Goal: Task Accomplishment & Management: Manage account settings

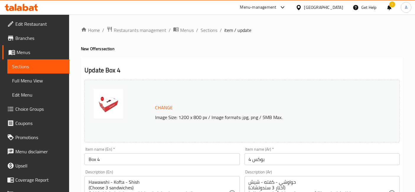
click at [276, 8] on div "Menu-management" at bounding box center [258, 7] width 36 height 7
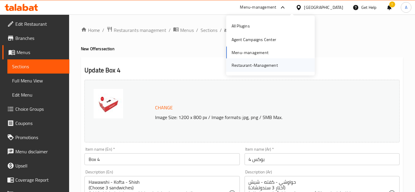
click at [282, 66] on div "Restaurant-Management" at bounding box center [270, 65] width 89 height 14
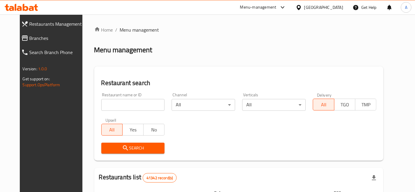
click at [118, 104] on input "search" at bounding box center [132, 105] width 63 height 12
type input "ba22aly"
click button "Search" at bounding box center [132, 148] width 63 height 11
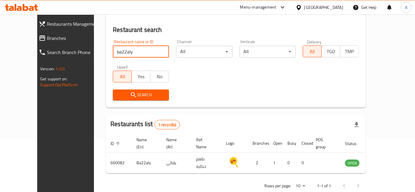
scroll to position [60, 0]
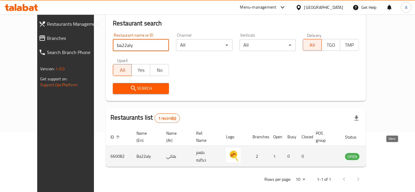
click at [383, 154] on icon "enhanced table" at bounding box center [379, 156] width 6 height 5
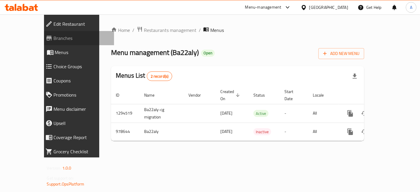
click at [54, 37] on span "Branches" at bounding box center [82, 38] width 56 height 7
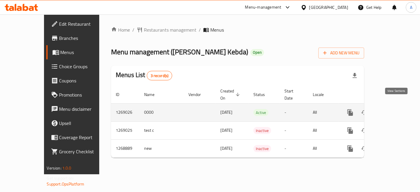
click at [396, 109] on icon "enhanced table" at bounding box center [392, 112] width 7 height 7
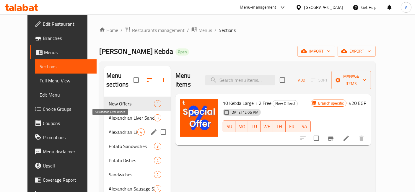
click at [125, 128] on span "Alexandrian Liver Dishes" at bounding box center [123, 131] width 29 height 7
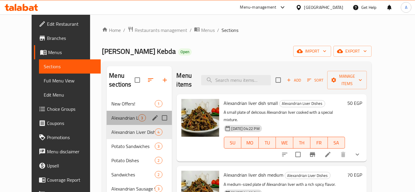
click at [113, 114] on div "Alexandrian Liver Sandwiches 3" at bounding box center [139, 118] width 65 height 14
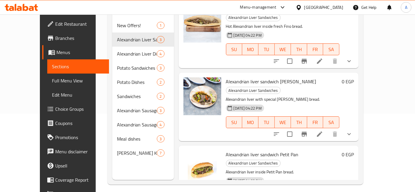
scroll to position [82, 0]
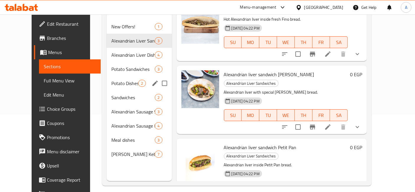
scroll to position [50, 0]
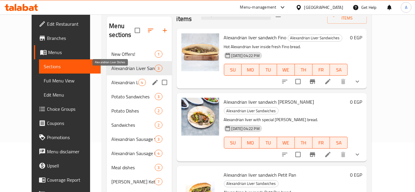
click at [119, 79] on span "Alexandrian Liver Dishes" at bounding box center [124, 82] width 27 height 7
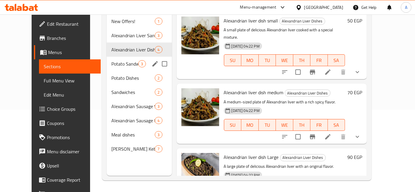
click at [107, 57] on div "Potato Sandwiches 3" at bounding box center [139, 64] width 65 height 14
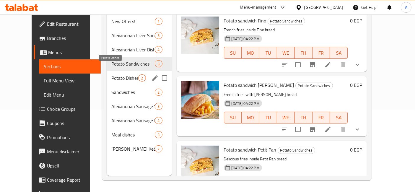
click at [112, 74] on span "Potato Dishes" at bounding box center [124, 77] width 27 height 7
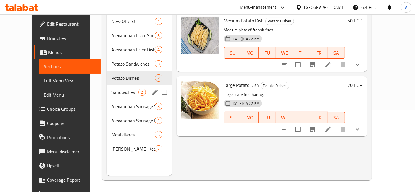
click at [114, 89] on span "Sandwiches" at bounding box center [124, 92] width 27 height 7
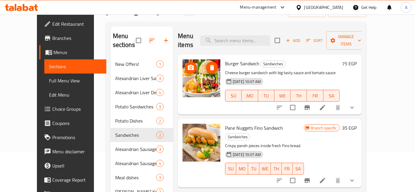
scroll to position [50, 0]
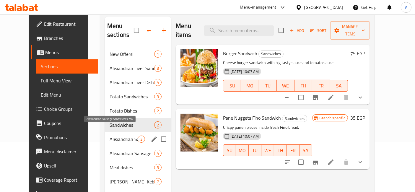
click at [115, 136] on span "Alexandrian Sausage Sandwiches Mix" at bounding box center [124, 139] width 28 height 7
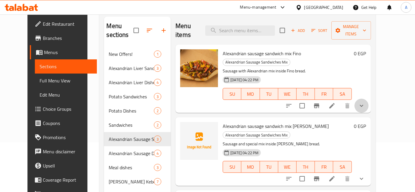
click at [368, 99] on button "show more" at bounding box center [361, 106] width 14 height 14
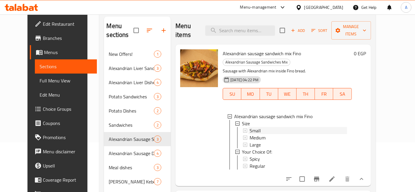
click at [270, 127] on div "Small" at bounding box center [297, 130] width 97 height 7
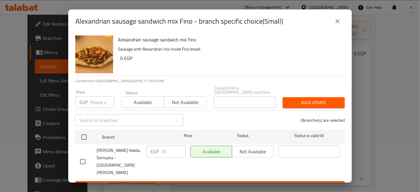
click at [337, 22] on icon "close" at bounding box center [337, 21] width 7 height 7
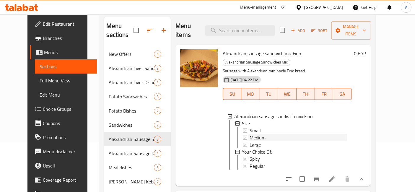
click at [284, 134] on div "Medium" at bounding box center [297, 137] width 97 height 7
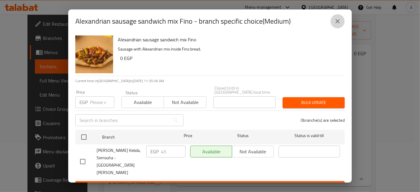
click at [333, 27] on button "close" at bounding box center [337, 21] width 14 height 14
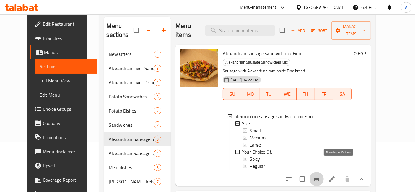
click at [320, 175] on icon "Branch-specific-item" at bounding box center [316, 178] width 7 height 7
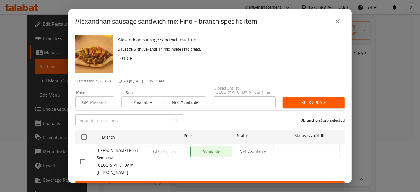
click at [332, 23] on button "close" at bounding box center [337, 21] width 14 height 14
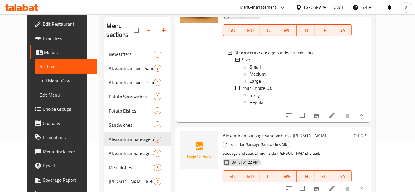
scroll to position [94, 0]
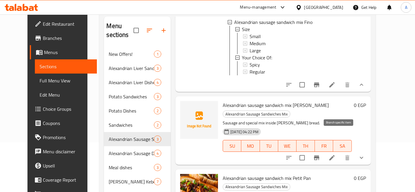
click at [324, 151] on button "Branch-specific-item" at bounding box center [316, 158] width 14 height 14
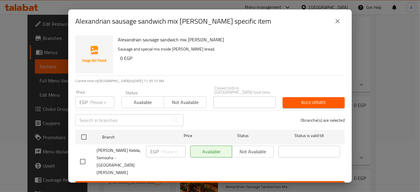
click at [337, 28] on button "close" at bounding box center [337, 21] width 14 height 14
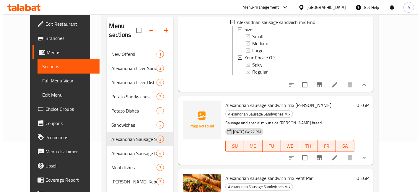
scroll to position [82, 0]
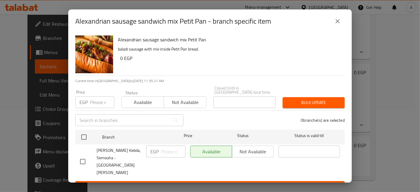
click at [339, 22] on icon "close" at bounding box center [337, 21] width 7 height 7
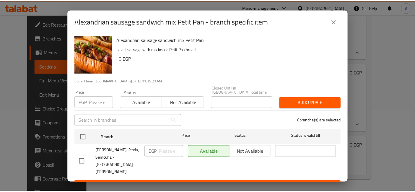
scroll to position [94, 0]
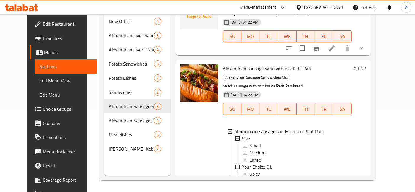
scroll to position [172, 0]
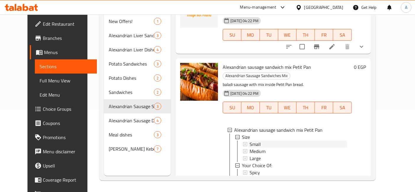
click at [262, 141] on div "Small" at bounding box center [297, 144] width 97 height 7
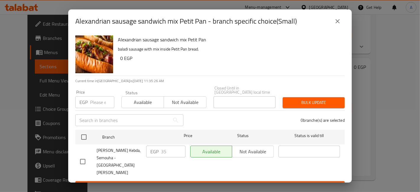
click at [336, 25] on icon "close" at bounding box center [337, 21] width 7 height 7
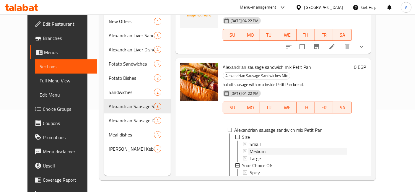
click at [259, 148] on span "Medium" at bounding box center [257, 151] width 16 height 7
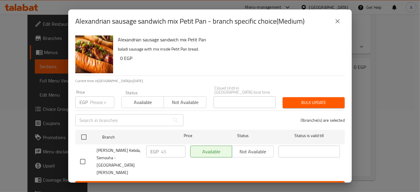
click at [336, 23] on icon "close" at bounding box center [337, 21] width 4 height 4
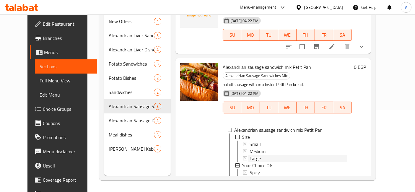
click at [277, 155] on div "Large" at bounding box center [297, 158] width 97 height 7
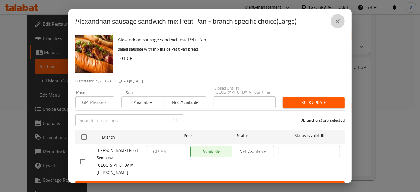
click at [338, 22] on icon "close" at bounding box center [337, 21] width 7 height 7
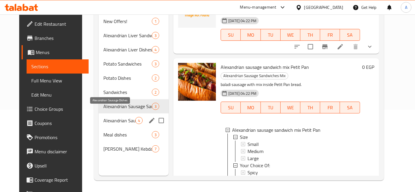
click at [123, 117] on span "Alexandrian Sausage Dishes" at bounding box center [119, 120] width 32 height 7
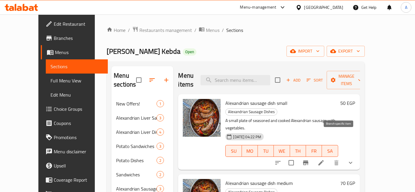
click at [308, 160] on icon "Branch-specific-item" at bounding box center [305, 162] width 5 height 5
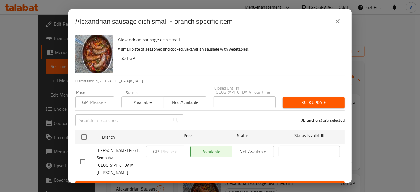
click at [337, 25] on icon "close" at bounding box center [337, 21] width 7 height 7
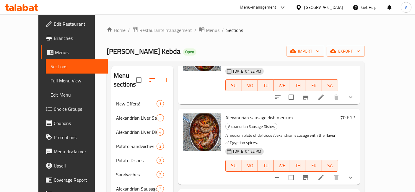
scroll to position [81, 0]
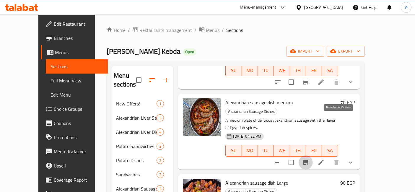
click at [308, 160] on icon "Branch-specific-item" at bounding box center [305, 162] width 5 height 5
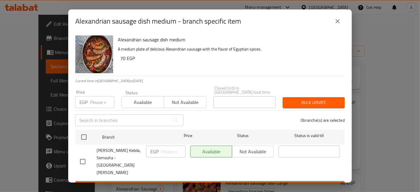
click at [335, 25] on icon "close" at bounding box center [337, 21] width 7 height 7
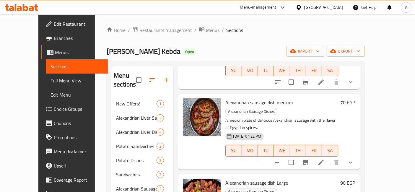
scroll to position [66, 0]
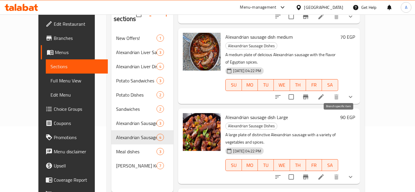
click at [309, 173] on icon "Branch-specific-item" at bounding box center [305, 176] width 7 height 7
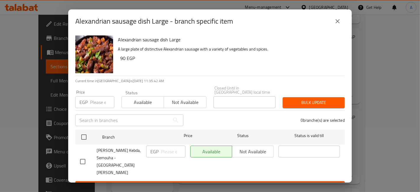
click at [335, 25] on icon "close" at bounding box center [337, 21] width 7 height 7
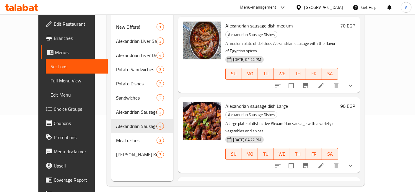
scroll to position [82, 0]
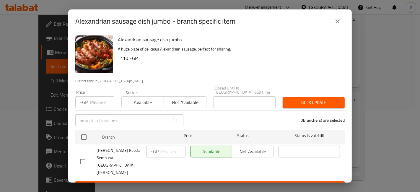
click at [340, 25] on icon "close" at bounding box center [337, 21] width 7 height 7
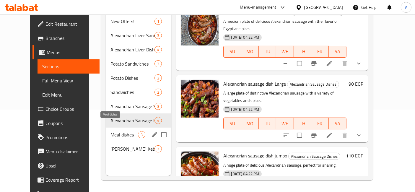
click at [120, 131] on span "Meal dishes" at bounding box center [123, 134] width 27 height 7
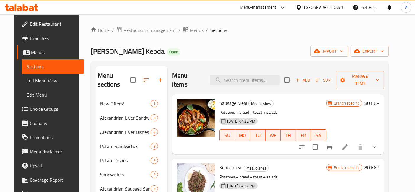
scroll to position [66, 0]
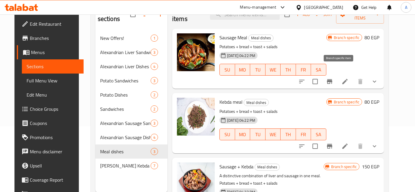
click at [332, 79] on icon "Branch-specific-item" at bounding box center [329, 81] width 5 height 5
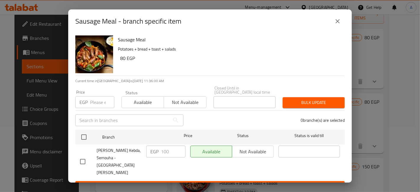
click at [337, 22] on icon "close" at bounding box center [337, 21] width 7 height 7
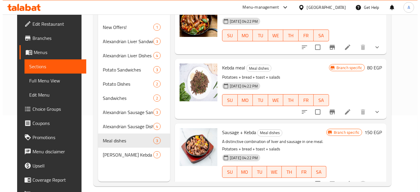
scroll to position [82, 0]
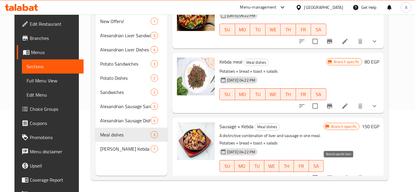
click at [337, 171] on button "Branch-specific-item" at bounding box center [329, 178] width 14 height 14
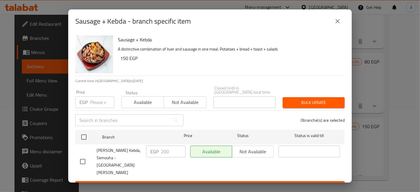
click at [344, 25] on button "close" at bounding box center [337, 21] width 14 height 14
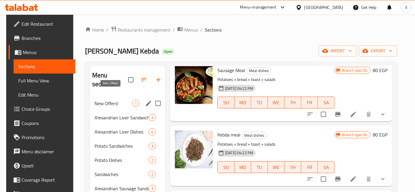
scroll to position [0, 0]
click at [115, 100] on span "New Offers!" at bounding box center [112, 103] width 37 height 7
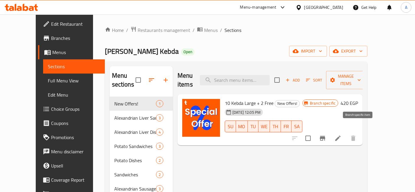
click at [329, 131] on button "Branch-specific-item" at bounding box center [322, 138] width 14 height 14
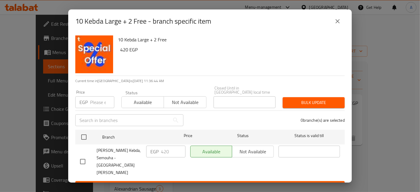
click at [338, 25] on icon "close" at bounding box center [337, 21] width 7 height 7
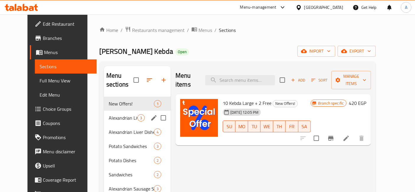
click at [119, 111] on div "Alexandrian Liver Sandwiches 3" at bounding box center [137, 118] width 67 height 14
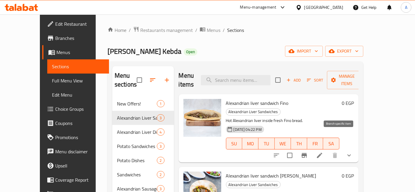
click at [307, 153] on icon "Branch-specific-item" at bounding box center [303, 155] width 5 height 5
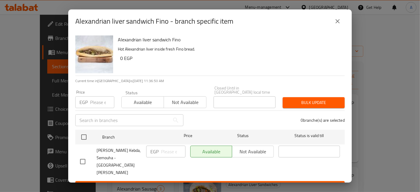
click at [331, 28] on div "Alexandrian liver sandwich Fino - branch specific item" at bounding box center [209, 21] width 269 height 14
click at [335, 32] on div "Alexandrian liver sandwich Fino - branch specific item" at bounding box center [209, 21] width 283 height 24
click at [334, 25] on icon "close" at bounding box center [337, 21] width 7 height 7
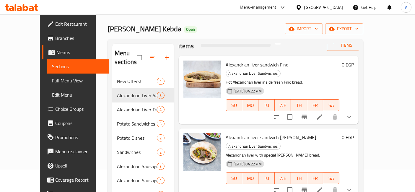
scroll to position [33, 0]
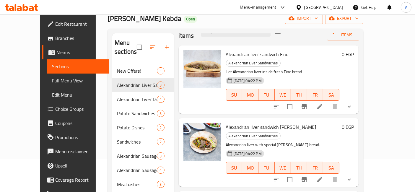
click at [352, 103] on icon "show more" at bounding box center [348, 106] width 7 height 7
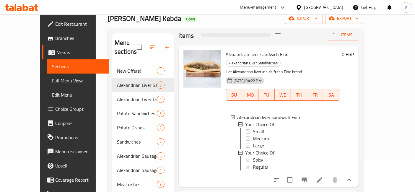
scroll to position [1, 0]
click at [262, 127] on div "Small" at bounding box center [294, 130] width 82 height 7
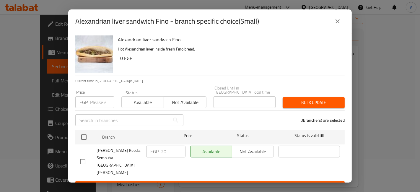
click at [335, 24] on icon "close" at bounding box center [337, 21] width 7 height 7
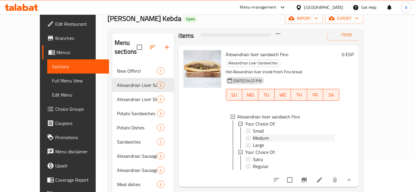
click at [270, 134] on div "Medium" at bounding box center [294, 137] width 82 height 7
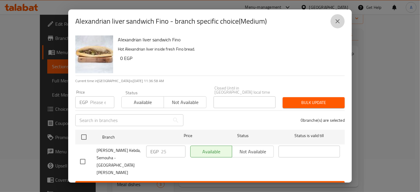
click at [340, 21] on button "close" at bounding box center [337, 21] width 14 height 14
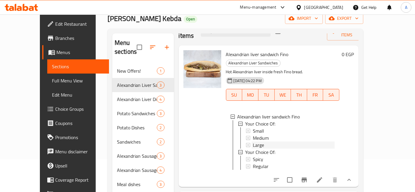
click at [253, 141] on span "Large" at bounding box center [258, 144] width 11 height 7
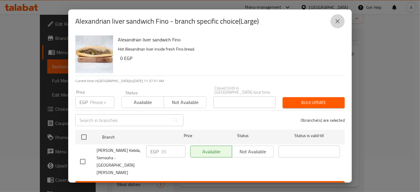
click at [338, 22] on icon "close" at bounding box center [337, 21] width 7 height 7
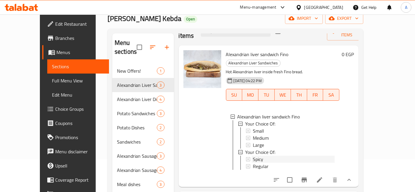
click at [294, 156] on div "Spicy" at bounding box center [294, 159] width 82 height 7
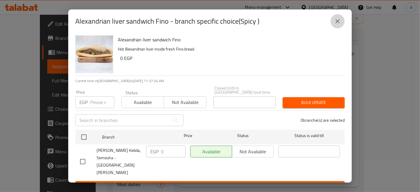
click at [335, 24] on icon "close" at bounding box center [337, 21] width 7 height 7
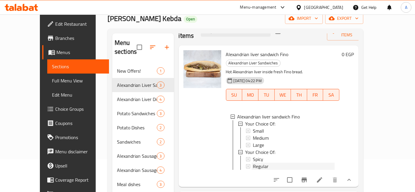
click at [262, 163] on div "Regular" at bounding box center [294, 166] width 82 height 7
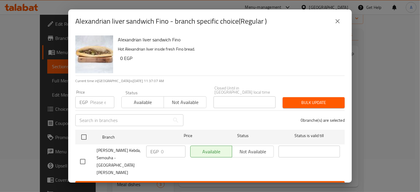
click at [335, 21] on button "close" at bounding box center [337, 21] width 14 height 14
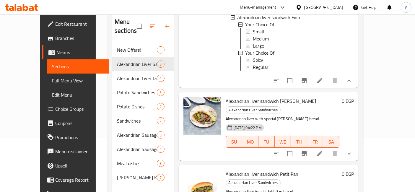
scroll to position [82, 0]
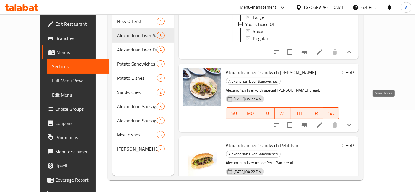
click at [352, 121] on icon "show more" at bounding box center [348, 124] width 7 height 7
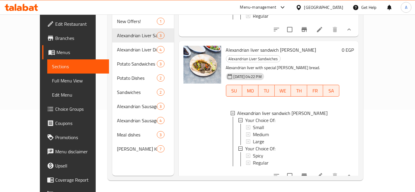
scroll to position [127, 0]
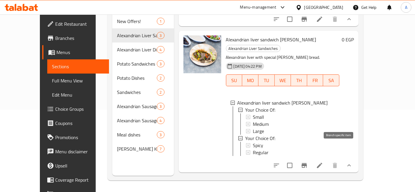
click at [307, 163] on icon "Branch-specific-item" at bounding box center [303, 165] width 5 height 5
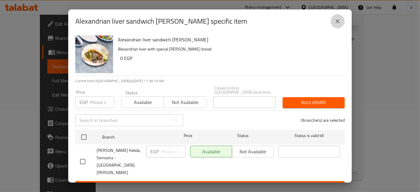
click at [332, 23] on button "close" at bounding box center [337, 21] width 14 height 14
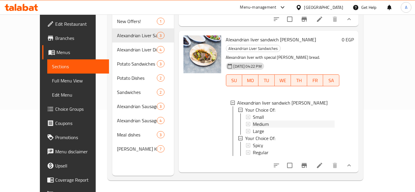
click at [277, 120] on div "Medium" at bounding box center [294, 123] width 82 height 7
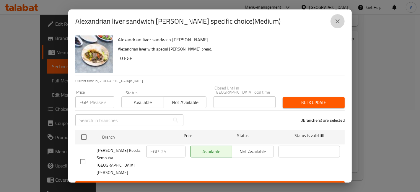
click at [339, 25] on icon "close" at bounding box center [337, 21] width 7 height 7
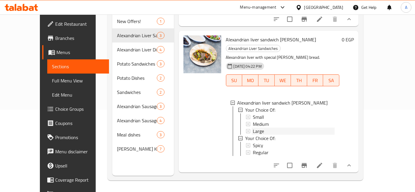
click at [259, 128] on div "Large" at bounding box center [294, 131] width 82 height 7
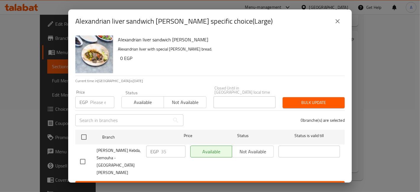
click at [337, 25] on icon "close" at bounding box center [337, 21] width 7 height 7
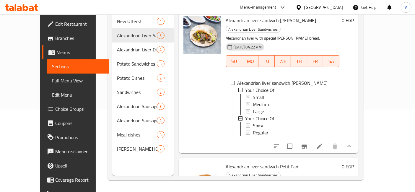
scroll to position [172, 0]
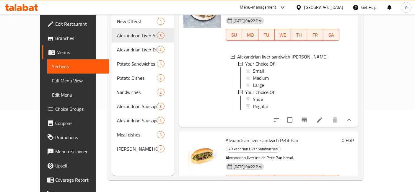
click at [356, 185] on button "show more" at bounding box center [349, 192] width 14 height 14
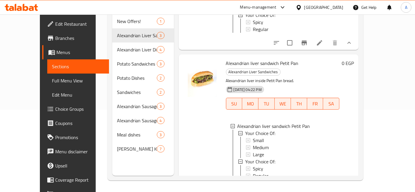
scroll to position [251, 0]
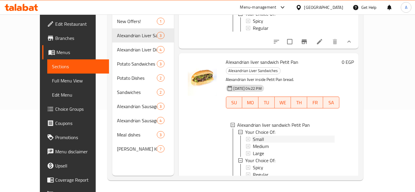
click at [246, 137] on icon at bounding box center [248, 139] width 4 height 4
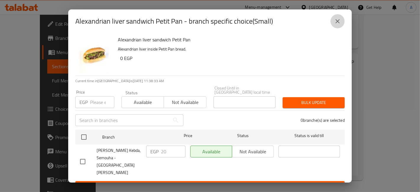
click at [343, 27] on button "close" at bounding box center [337, 21] width 14 height 14
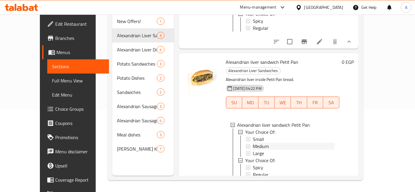
click at [263, 143] on div "Medium" at bounding box center [294, 146] width 82 height 7
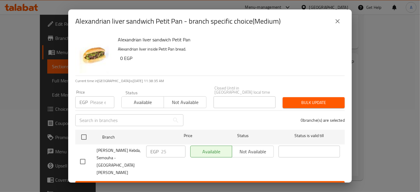
click at [347, 26] on div "Alexandrian liver sandwich Petit Pan - branch specific choice(Medium)" at bounding box center [209, 21] width 283 height 24
click at [338, 25] on icon "close" at bounding box center [337, 21] width 7 height 7
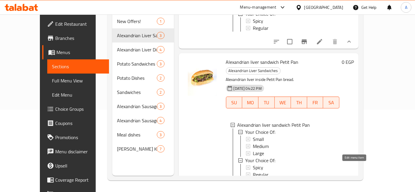
click at [323, 184] on icon at bounding box center [319, 187] width 7 height 7
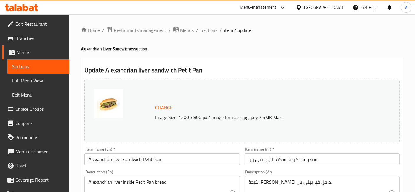
click at [209, 31] on span "Sections" at bounding box center [208, 30] width 17 height 7
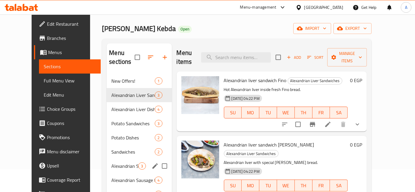
scroll to position [66, 0]
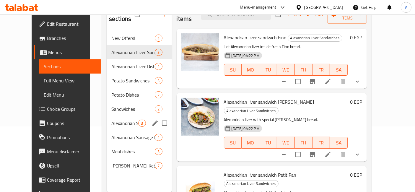
click at [111, 120] on span "Alexandrian Sausage Sandwiches Mix" at bounding box center [124, 123] width 27 height 7
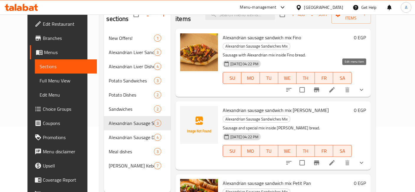
click at [335, 86] on icon at bounding box center [331, 89] width 7 height 7
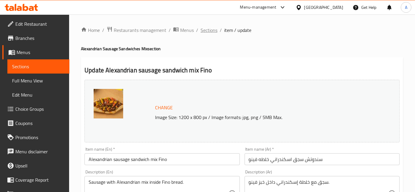
click at [214, 32] on span "Sections" at bounding box center [208, 30] width 17 height 7
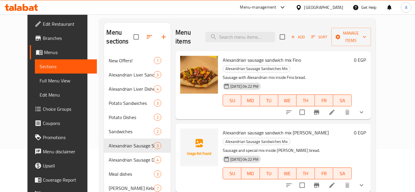
scroll to position [82, 0]
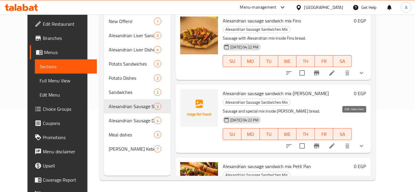
click at [334, 143] on icon at bounding box center [331, 145] width 5 height 5
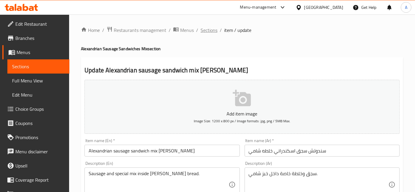
click at [207, 32] on span "Sections" at bounding box center [208, 30] width 17 height 7
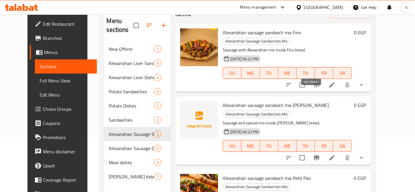
scroll to position [82, 0]
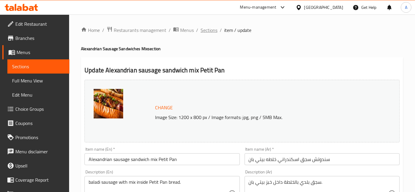
click at [204, 32] on span "Sections" at bounding box center [208, 30] width 17 height 7
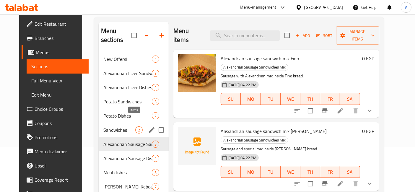
scroll to position [66, 0]
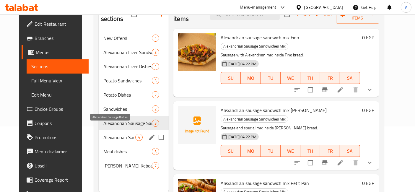
click at [118, 134] on span "Alexandrian Sausage Dishes" at bounding box center [119, 137] width 32 height 7
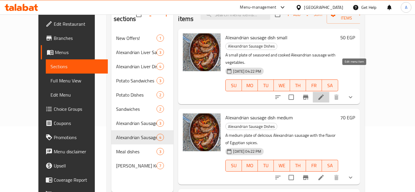
click at [324, 94] on icon at bounding box center [320, 97] width 7 height 7
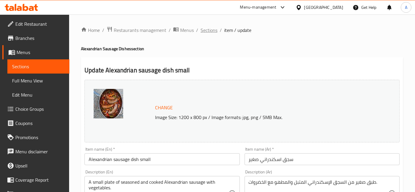
click at [213, 33] on span "Sections" at bounding box center [208, 30] width 17 height 7
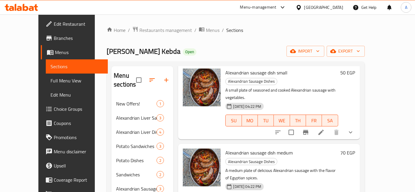
scroll to position [81, 0]
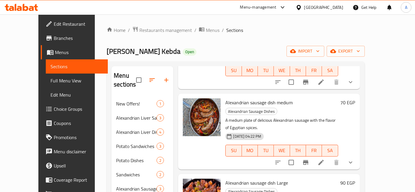
click at [329, 157] on li at bounding box center [321, 162] width 17 height 11
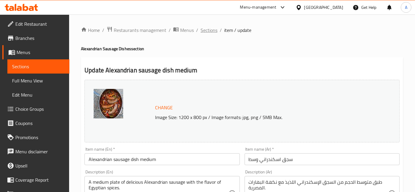
click at [209, 30] on span "Sections" at bounding box center [208, 30] width 17 height 7
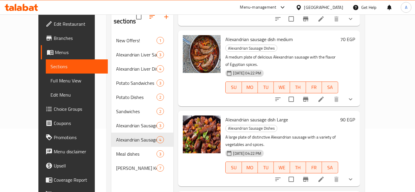
scroll to position [82, 0]
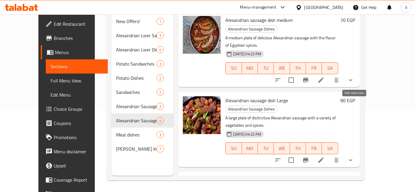
click at [324, 156] on icon at bounding box center [320, 159] width 7 height 7
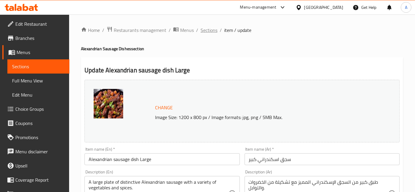
click at [214, 32] on span "Sections" at bounding box center [208, 30] width 17 height 7
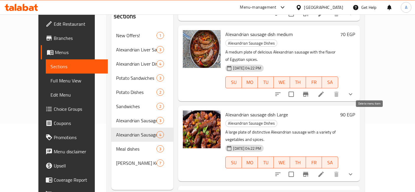
scroll to position [82, 0]
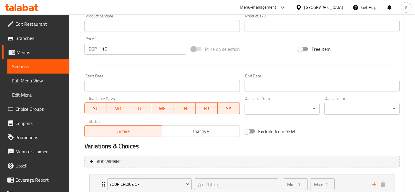
scroll to position [5, 0]
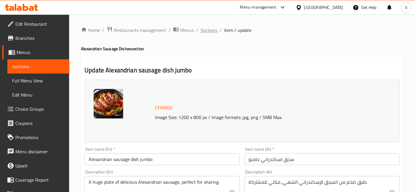
click at [216, 34] on span "Sections" at bounding box center [208, 30] width 17 height 7
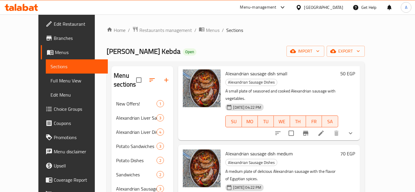
scroll to position [81, 0]
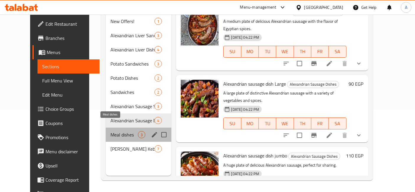
click at [115, 131] on span "Meal dishes" at bounding box center [123, 134] width 27 height 7
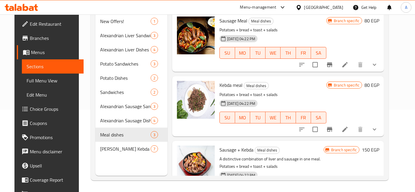
scroll to position [32, 0]
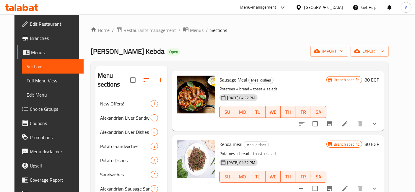
click at [348, 120] on icon at bounding box center [344, 123] width 7 height 7
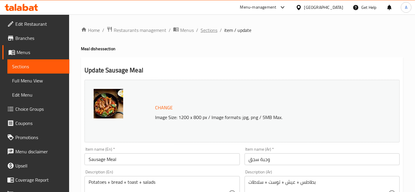
click at [213, 33] on span "Sections" at bounding box center [208, 30] width 17 height 7
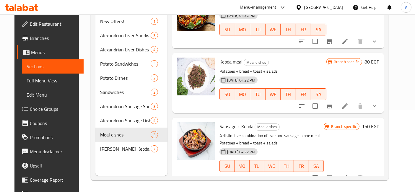
click at [348, 174] on icon at bounding box center [344, 177] width 7 height 7
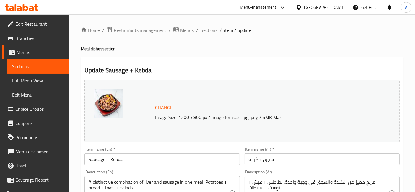
click at [212, 32] on span "Sections" at bounding box center [208, 30] width 17 height 7
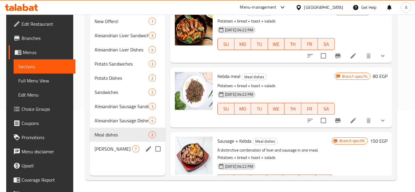
click at [116, 144] on div "[PERSON_NAME] Kebda Menu 7" at bounding box center [128, 149] width 76 height 14
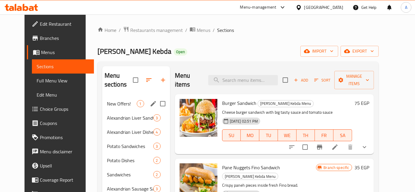
click at [109, 97] on div "New Offers! 1" at bounding box center [136, 104] width 68 height 14
